Goal: Task Accomplishment & Management: Use online tool/utility

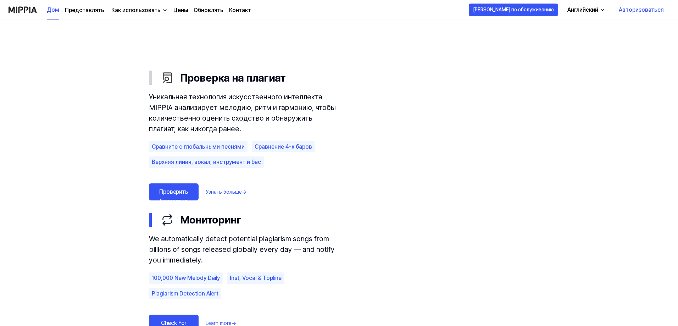
scroll to position [355, 0]
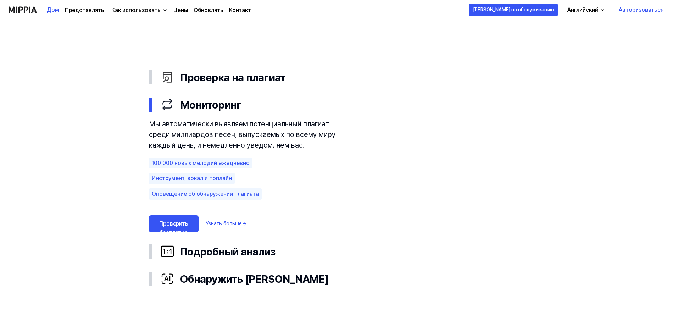
click at [188, 220] on font "Проверить бесплатно" at bounding box center [173, 228] width 29 height 16
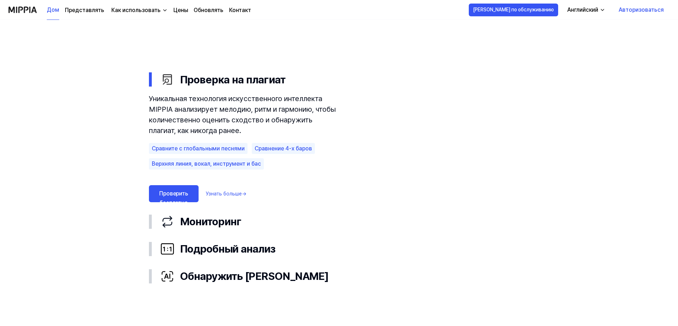
scroll to position [355, 0]
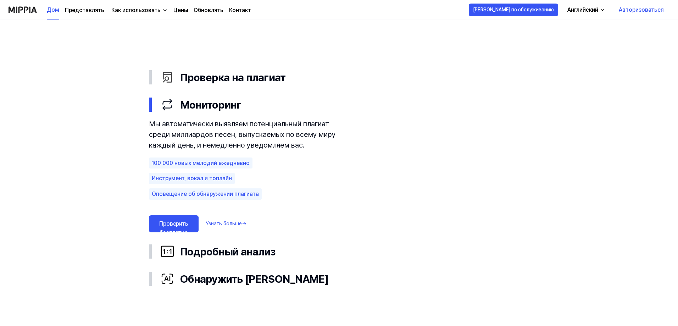
click at [373, 281] on use "Проверка на плагиат Мониторинг Подробный анализ Обнаружить ИИ Проверка на плаги…" at bounding box center [339, 178] width 511 height 342
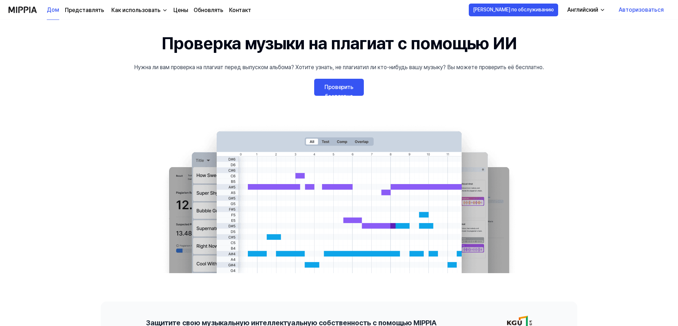
scroll to position [35, 0]
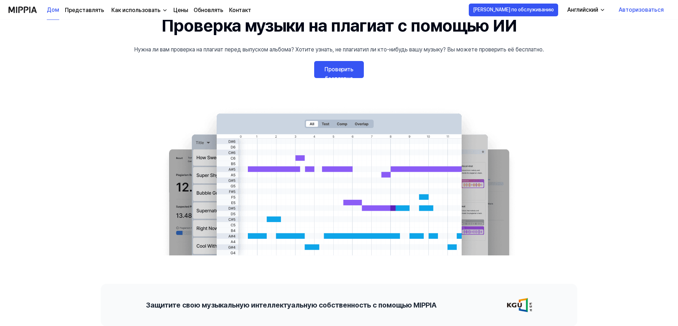
click at [348, 69] on font "Проверить бесплатно" at bounding box center [339, 74] width 29 height 16
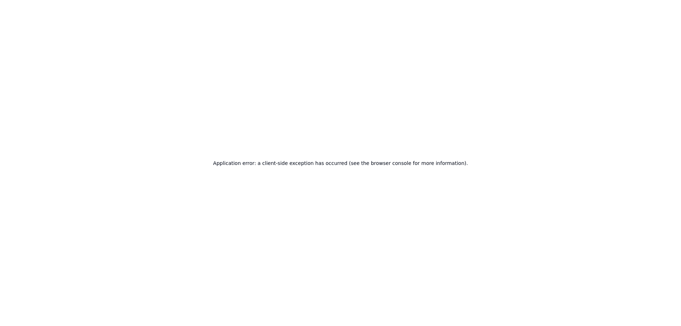
click at [344, 164] on h2 "Application error: a client-side exception has occurred (see the browser consol…" at bounding box center [340, 163] width 255 height 10
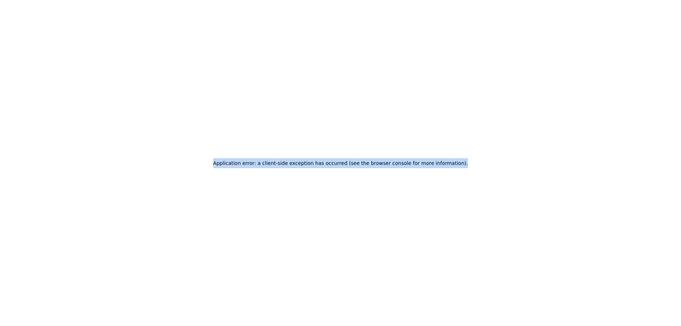
click at [344, 164] on h2 "Application error: a client-side exception has occurred (see the browser consol…" at bounding box center [340, 163] width 255 height 10
copy h2 "Application error: a client-side exception has occurred (see the browser consol…"
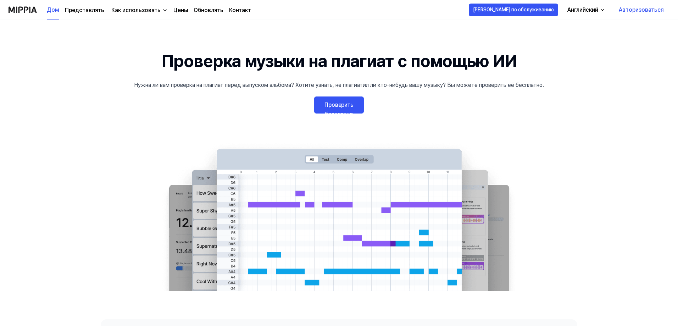
click at [584, 55] on 배너 "Проверка музыки на плагиат с помощью ИИ Нужна ли вам проверка на плагиат перед …" at bounding box center [339, 169] width 511 height 243
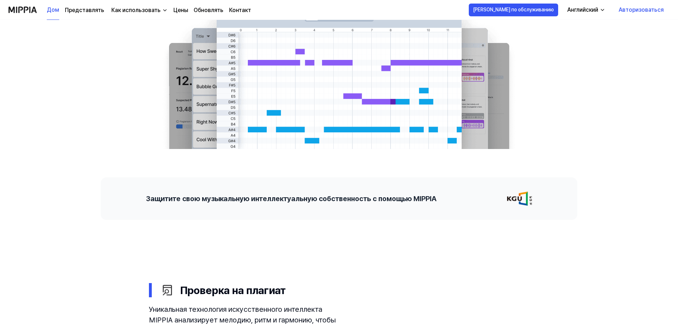
scroll to position [35, 0]
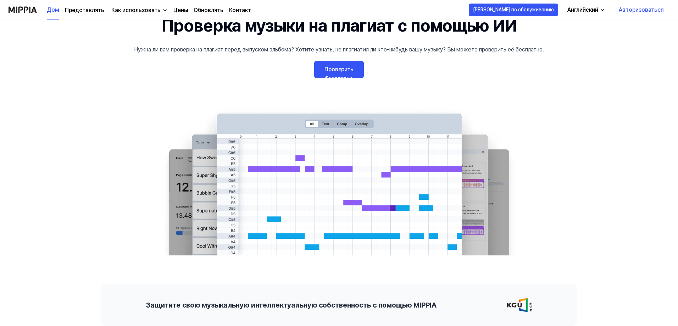
click at [641, 10] on font "Авторизоваться" at bounding box center [641, 9] width 45 height 7
